Goal: Transaction & Acquisition: Purchase product/service

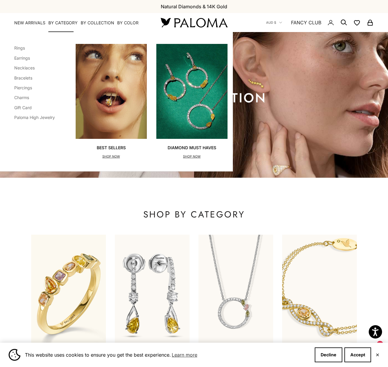
click at [60, 23] on summary "By Category" at bounding box center [62, 23] width 29 height 6
click at [23, 57] on link "Earrings" at bounding box center [22, 58] width 16 height 5
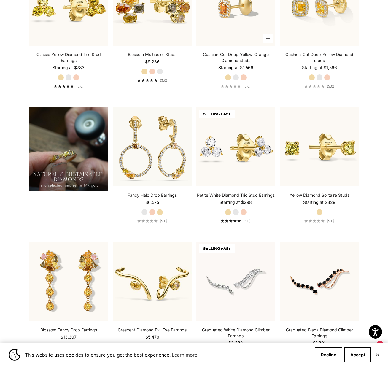
scroll to position [431, 0]
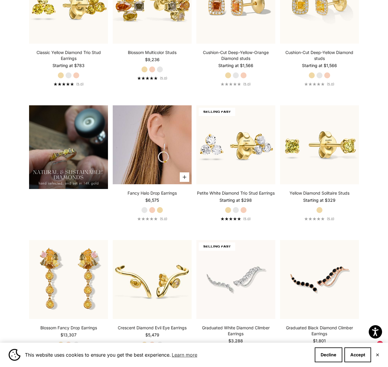
click at [167, 147] on img at bounding box center [152, 144] width 79 height 79
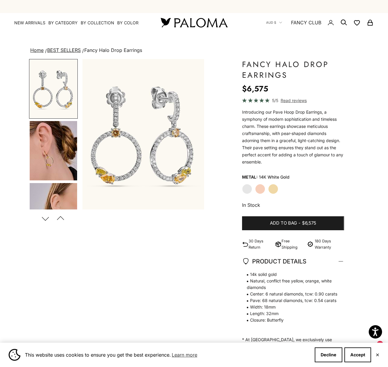
click at [64, 145] on img "Go to item 4" at bounding box center [54, 150] width 48 height 59
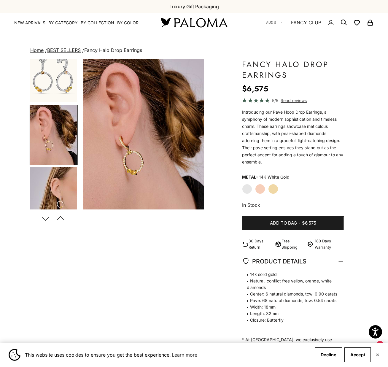
scroll to position [0, 129]
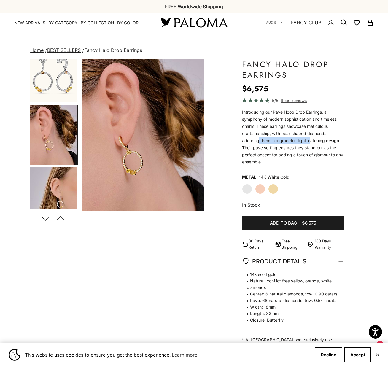
drag, startPoint x: 260, startPoint y: 138, endPoint x: 312, endPoint y: 139, distance: 52.6
click at [312, 139] on div "Introducing our Pave Hoop Drop Earrings, a symphony of modern sophistication an…" at bounding box center [293, 137] width 102 height 57
click at [328, 139] on div "Introducing our Pave Hoop Drop Earrings, a symphony of modern sophistication an…" at bounding box center [293, 137] width 102 height 57
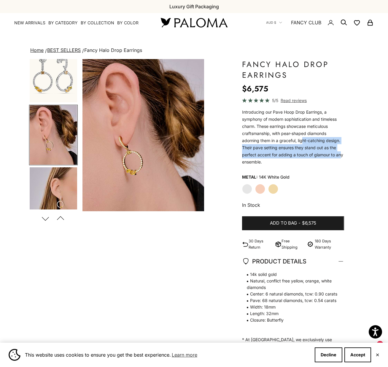
drag, startPoint x: 303, startPoint y: 139, endPoint x: 341, endPoint y: 154, distance: 41.3
click at [341, 154] on div "Introducing our Pave Hoop Drop Earrings, a symphony of modern sophistication an…" at bounding box center [293, 137] width 102 height 57
click at [133, 168] on img "Item 4 of 15" at bounding box center [144, 135] width 122 height 152
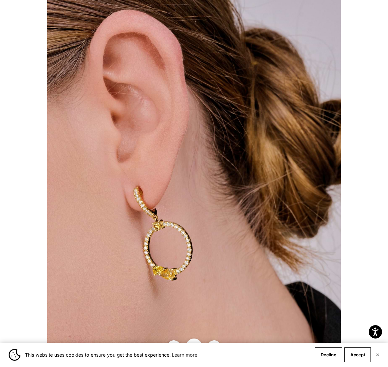
click at [47, 0] on div at bounding box center [47, 0] width 0 height 0
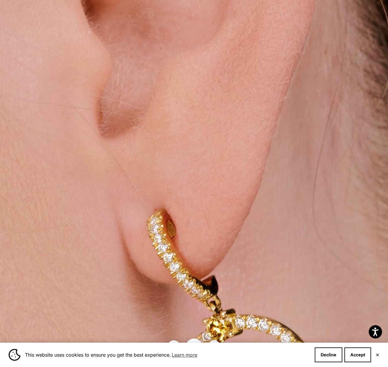
click at [328, 87] on img at bounding box center [329, 202] width 881 height 1102
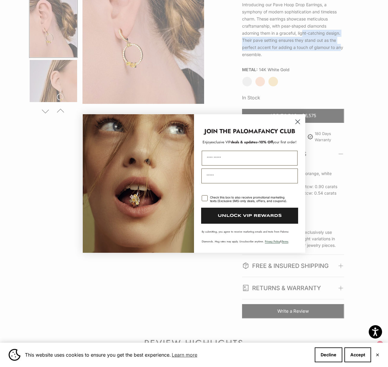
scroll to position [213, 0]
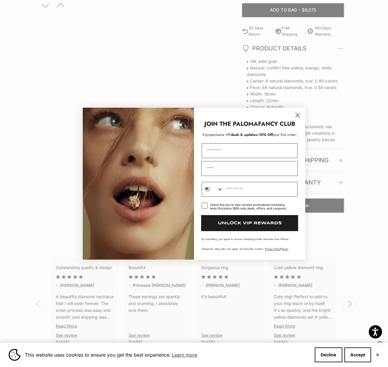
click at [297, 115] on icon "Close dialog" at bounding box center [298, 115] width 4 height 4
